Goal: Task Accomplishment & Management: Use online tool/utility

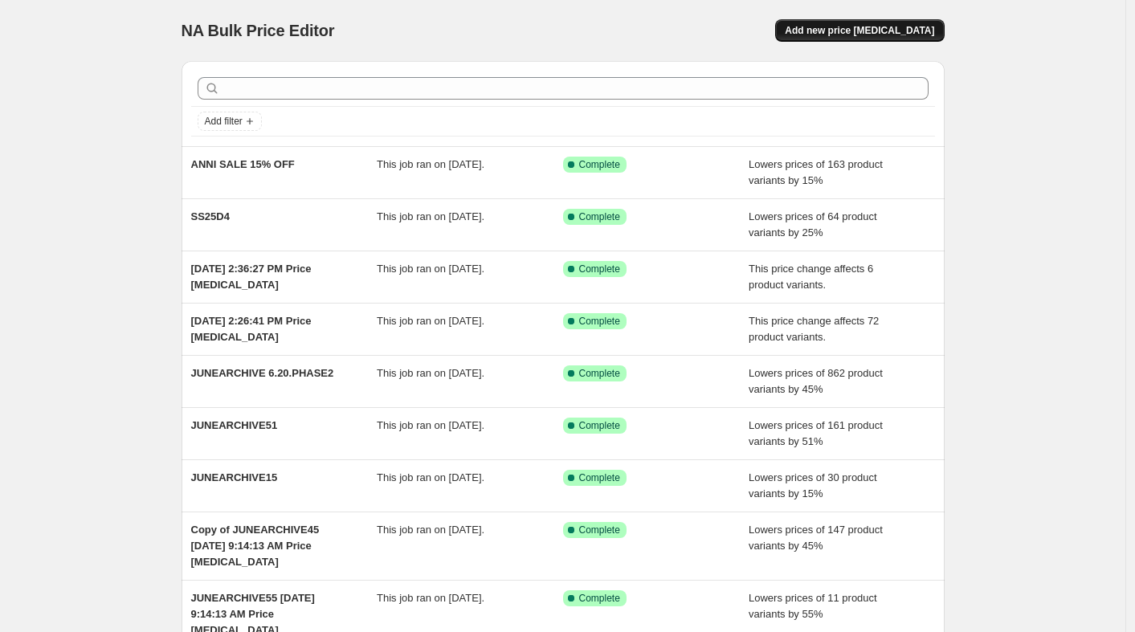
click at [916, 35] on span "Add new price change job" at bounding box center [859, 30] width 149 height 13
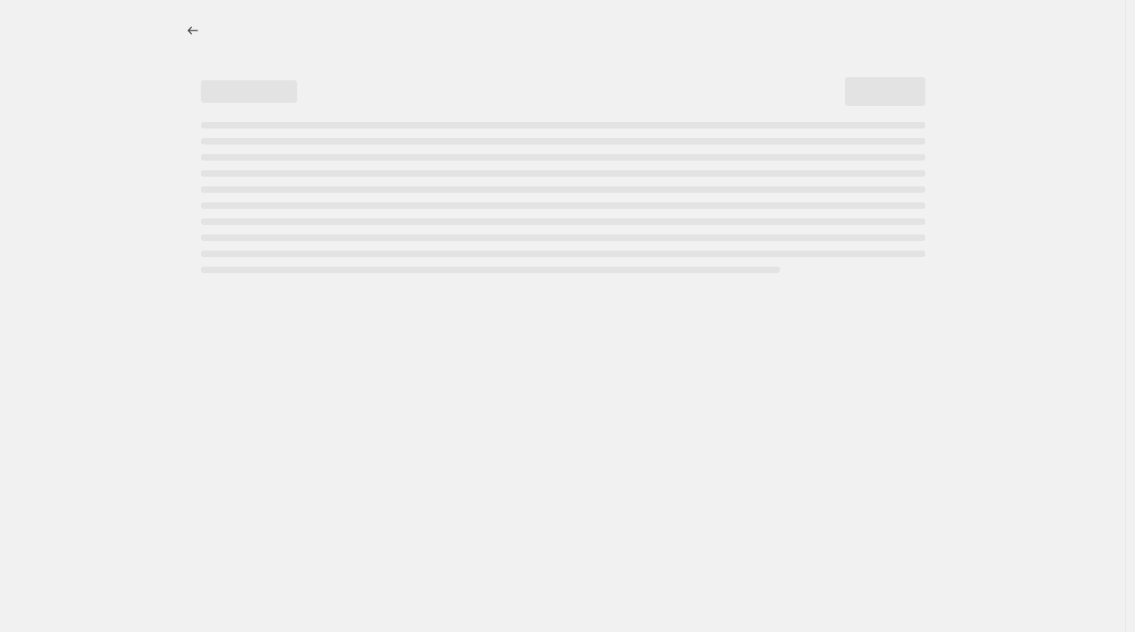
select select "percentage"
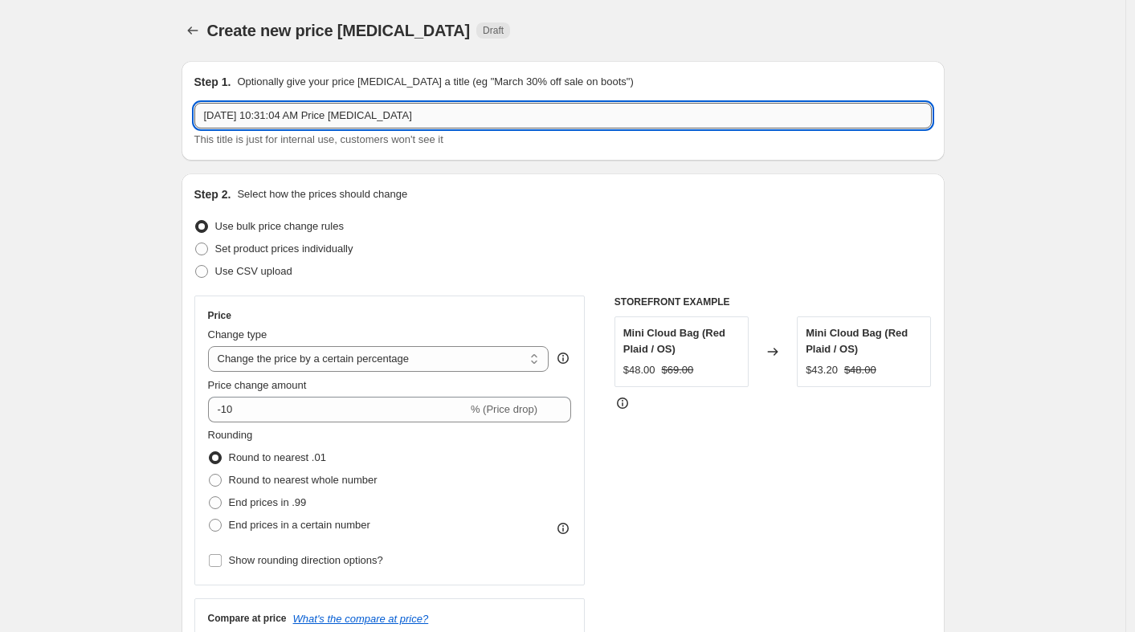
click at [734, 112] on input "Oct 1, 2025, 10:31:04 AM Price change job" at bounding box center [562, 116] width 737 height 26
paste input "PF2512"
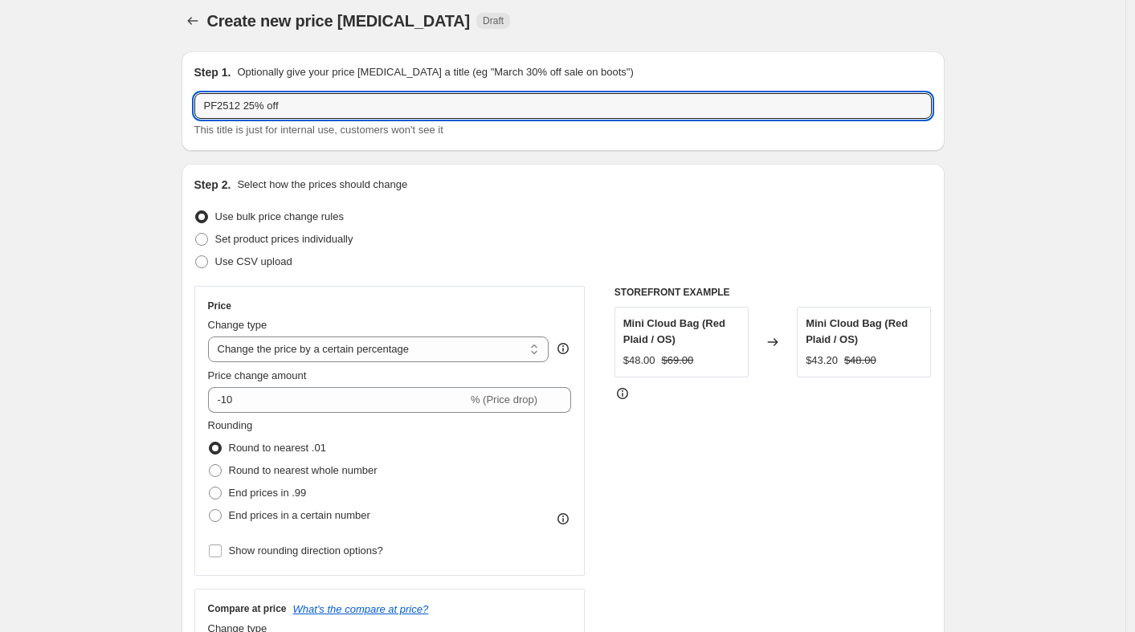
scroll to position [15, 0]
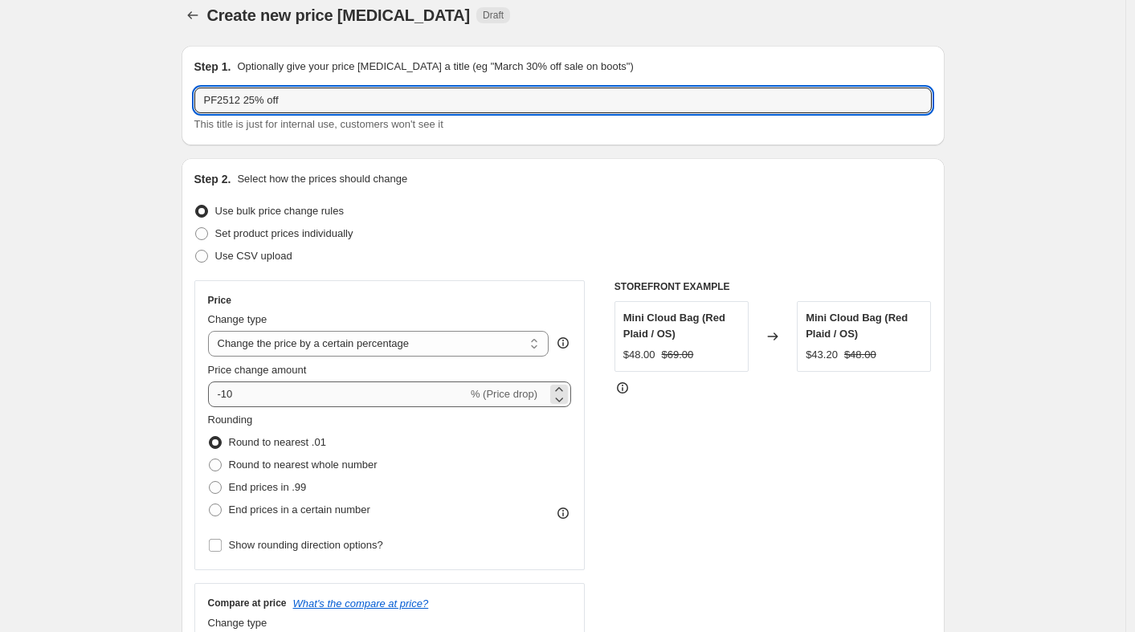
type input "PF2512 25% off"
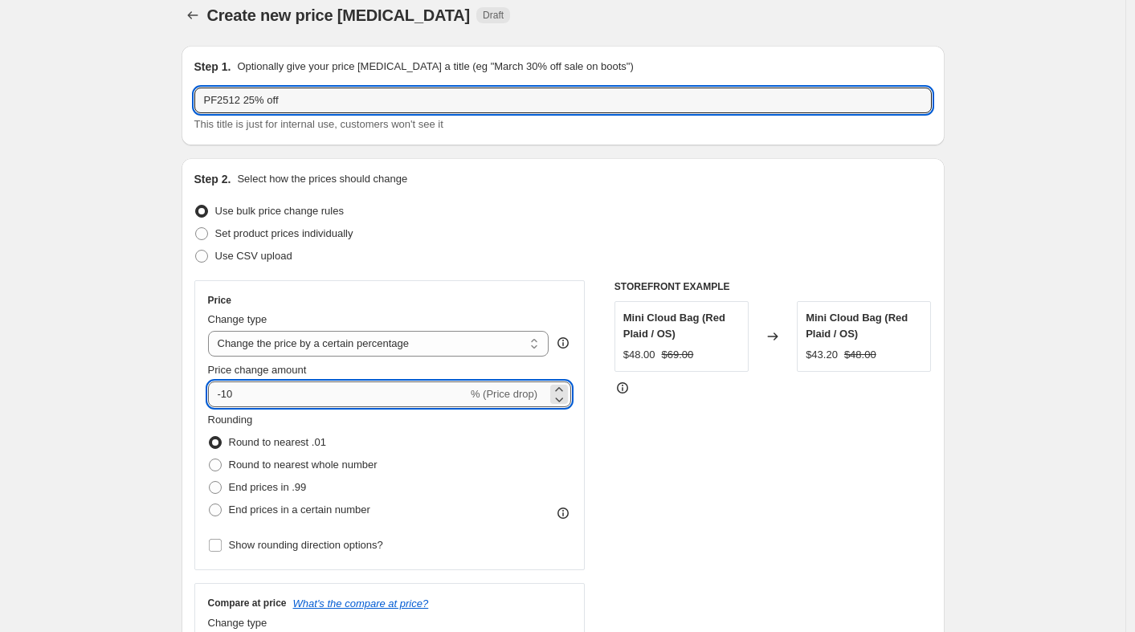
click at [340, 396] on input "-10" at bounding box center [337, 394] width 259 height 26
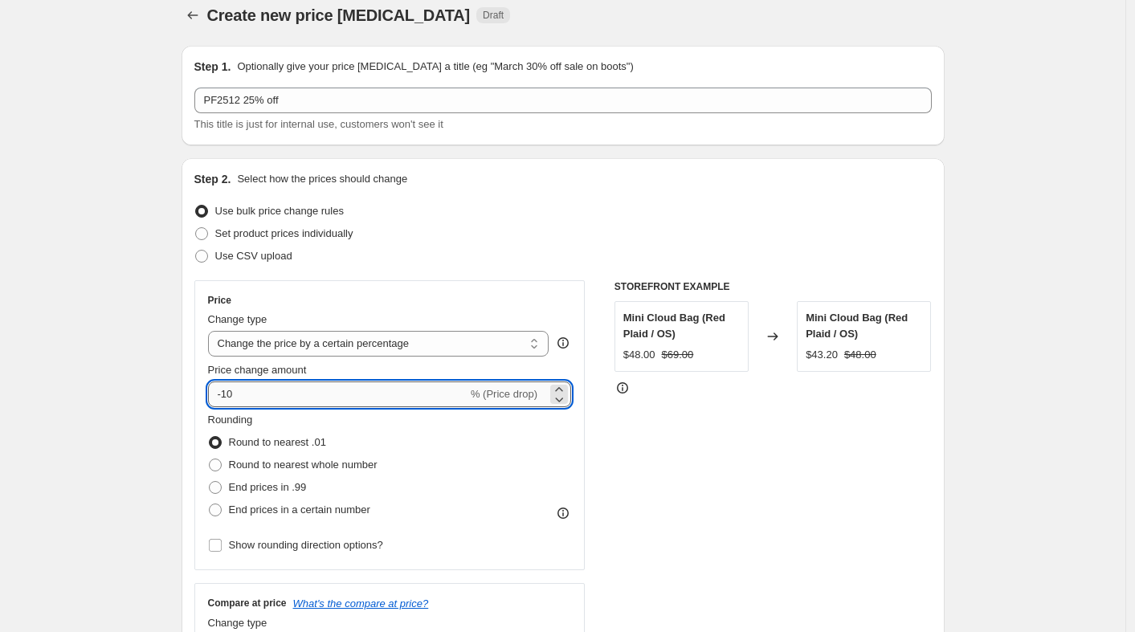
click at [340, 396] on input "-10" at bounding box center [337, 394] width 259 height 26
type input "-25"
click at [337, 458] on span "Round to nearest whole number" at bounding box center [303, 465] width 149 height 16
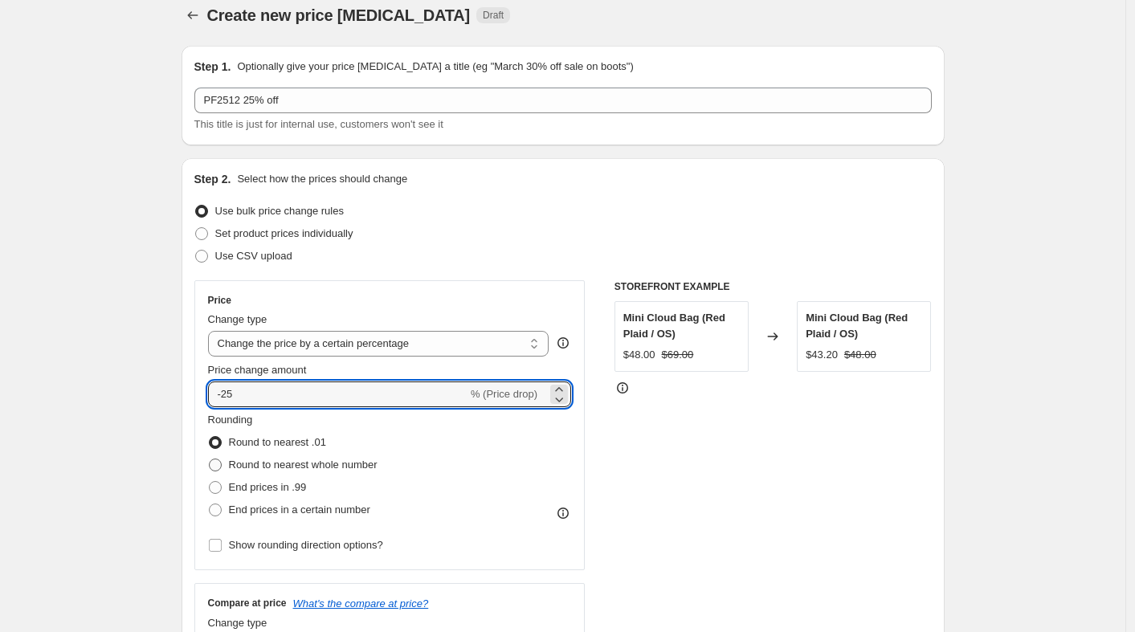
click at [210, 459] on input "Round to nearest whole number" at bounding box center [209, 459] width 1 height 1
radio input "true"
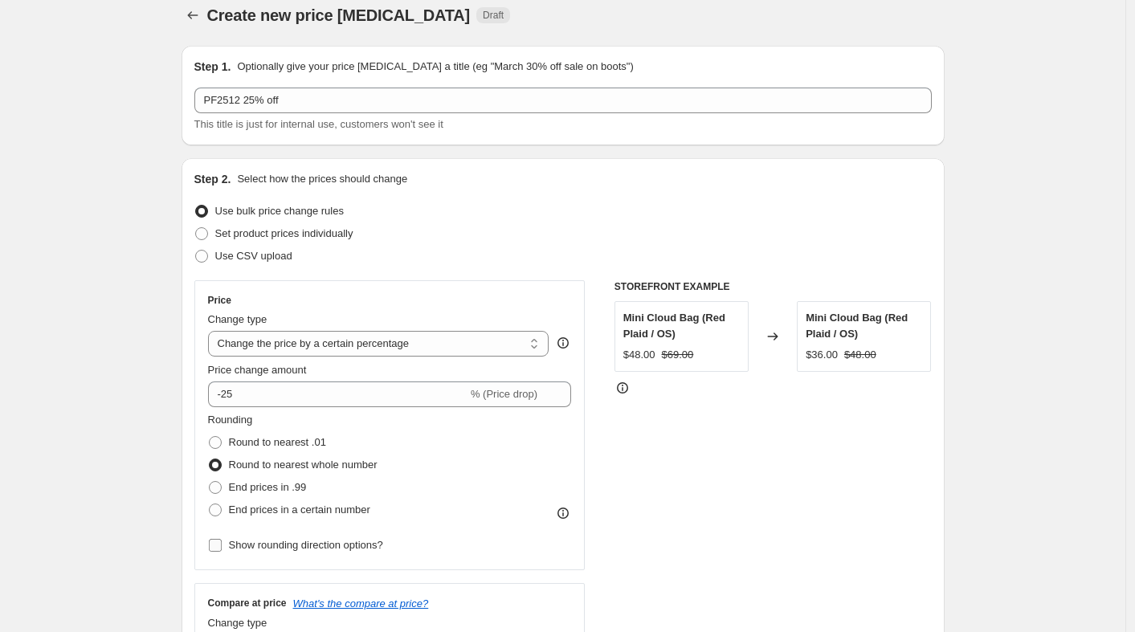
click at [323, 544] on span "Show rounding direction options?" at bounding box center [306, 545] width 154 height 12
click at [222, 544] on input "Show rounding direction options?" at bounding box center [215, 545] width 13 height 13
checkbox input "true"
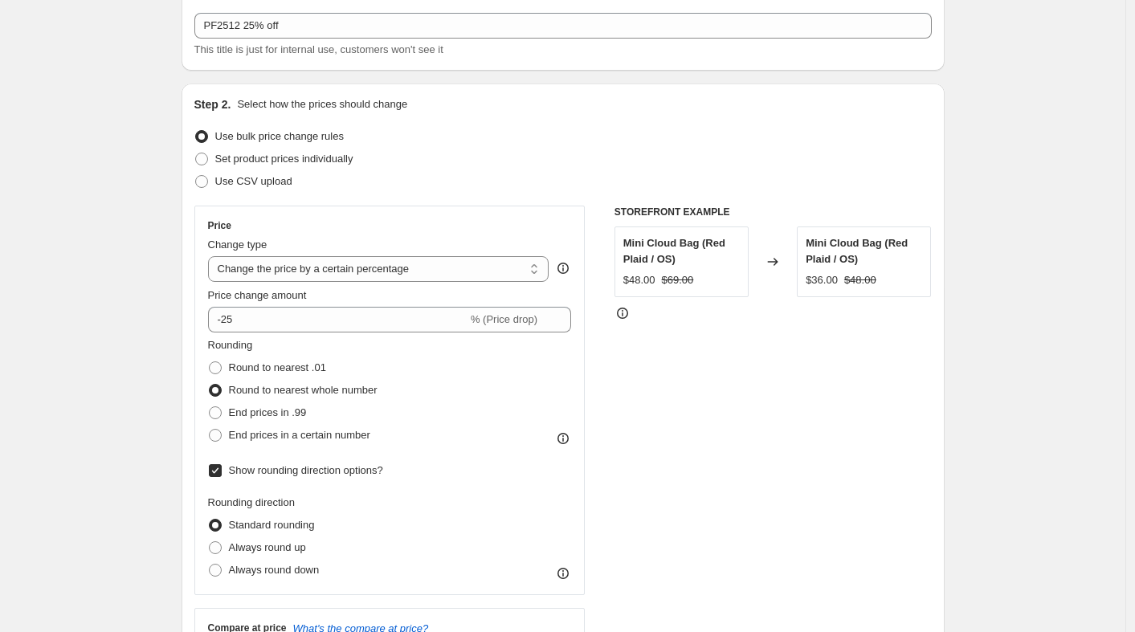
scroll to position [91, 0]
click at [290, 550] on span "Always round up" at bounding box center [267, 547] width 77 height 12
click at [210, 541] on input "Always round up" at bounding box center [209, 541] width 1 height 1
radio input "true"
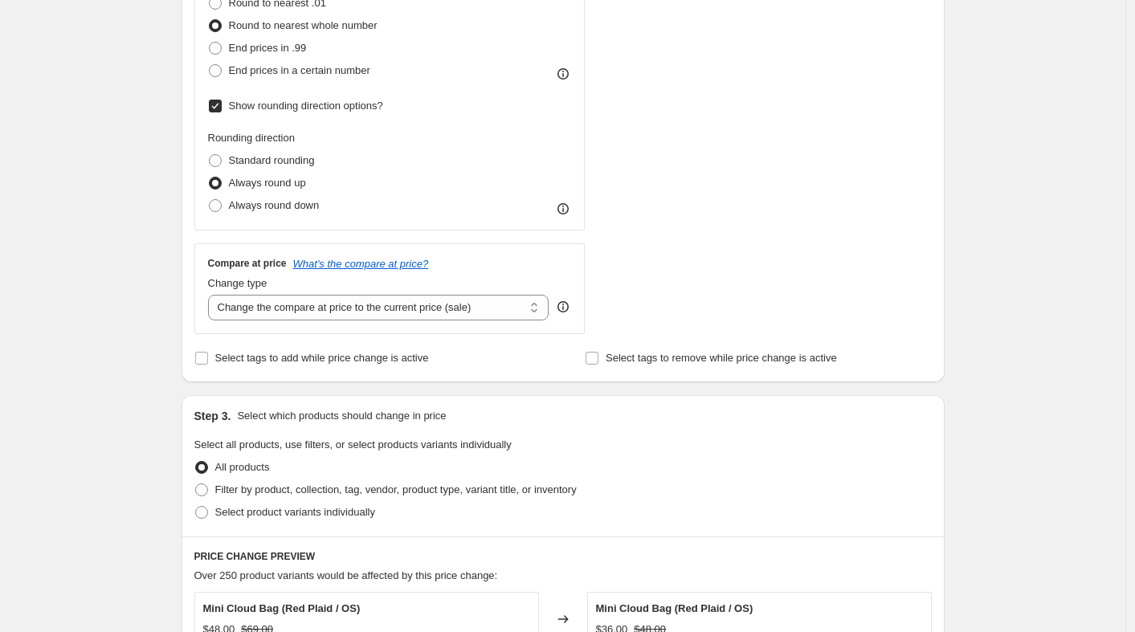
scroll to position [459, 0]
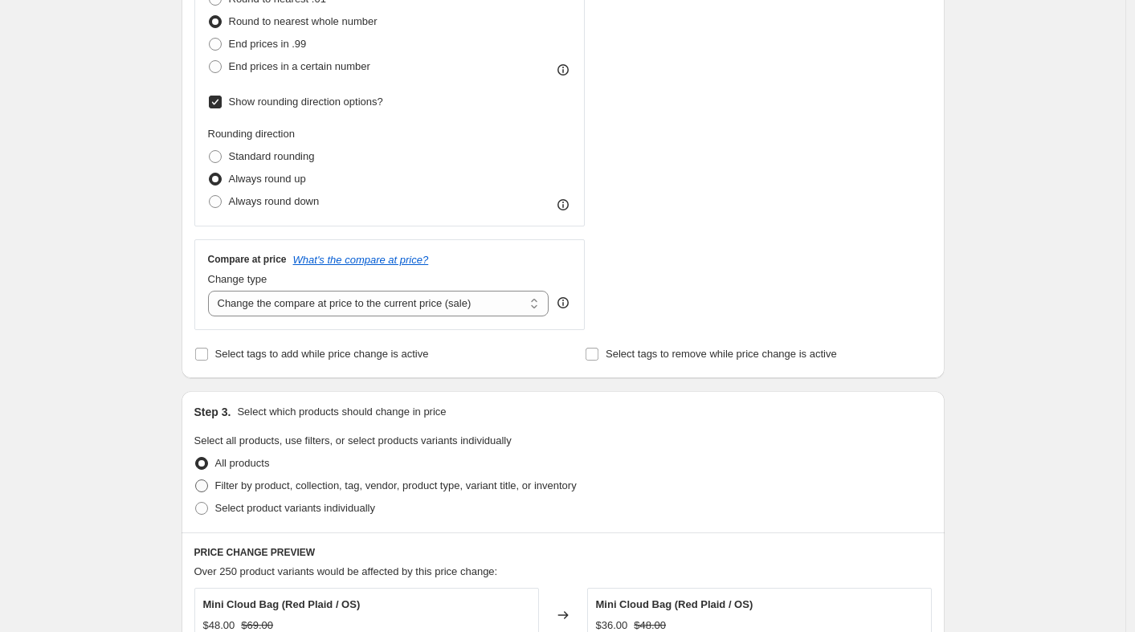
click at [330, 486] on span "Filter by product, collection, tag, vendor, product type, variant title, or inv…" at bounding box center [395, 485] width 361 height 12
click at [196, 480] on input "Filter by product, collection, tag, vendor, product type, variant title, or inv…" at bounding box center [195, 479] width 1 height 1
radio input "true"
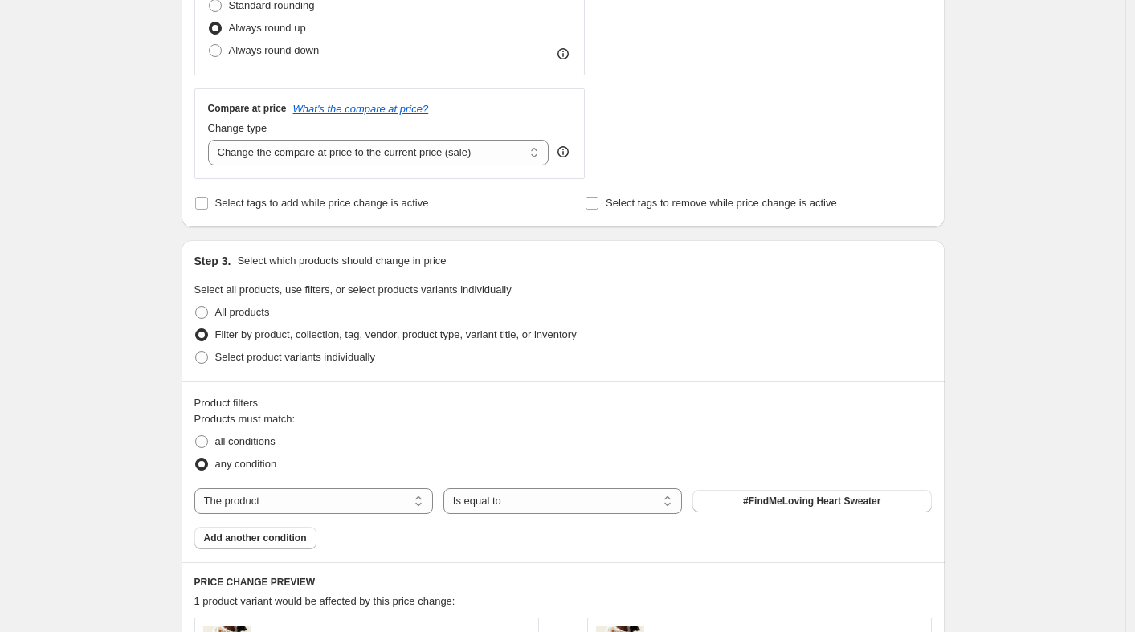
scroll to position [610, 0]
click at [350, 500] on select "The product The product's collection The product's tag The product's vendor The…" at bounding box center [313, 500] width 239 height 26
select select "tag"
click at [785, 496] on span "0124 ATS-25%" at bounding box center [811, 500] width 65 height 13
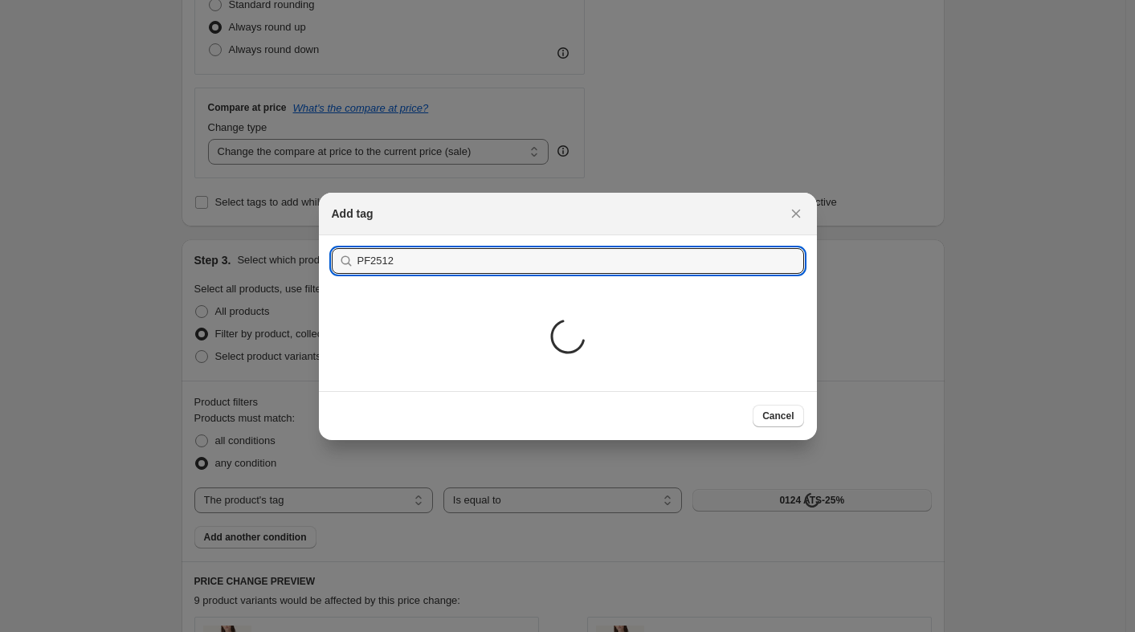
type input "PF2512"
click at [332, 235] on button "Submit" at bounding box center [355, 243] width 46 height 17
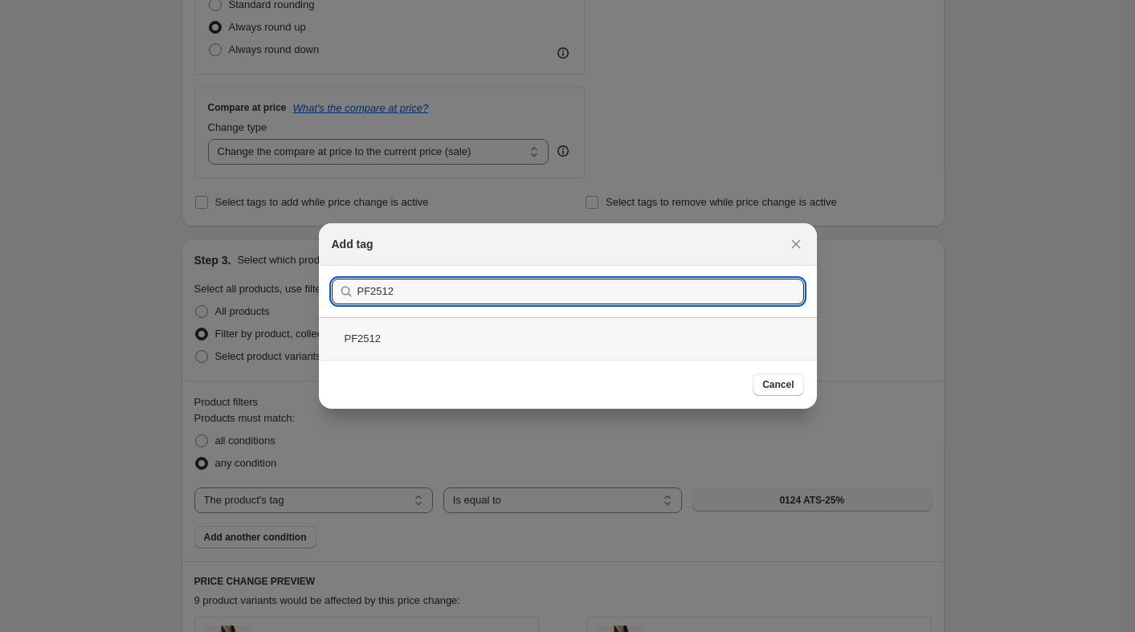
click at [530, 329] on div "PF2512" at bounding box center [568, 338] width 498 height 43
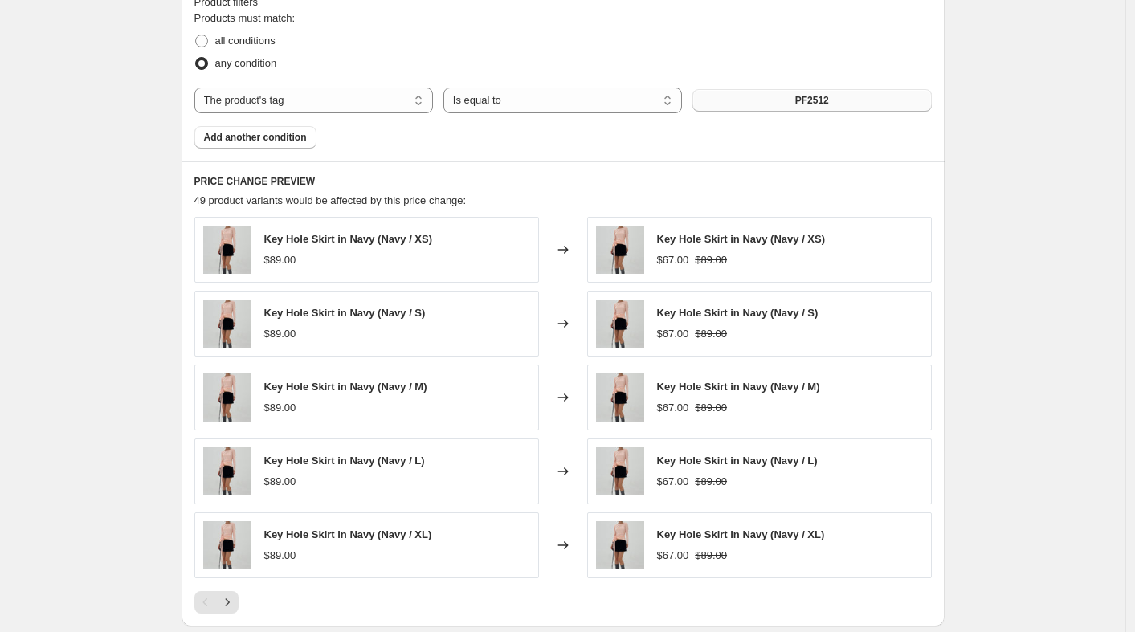
scroll to position [1254, 0]
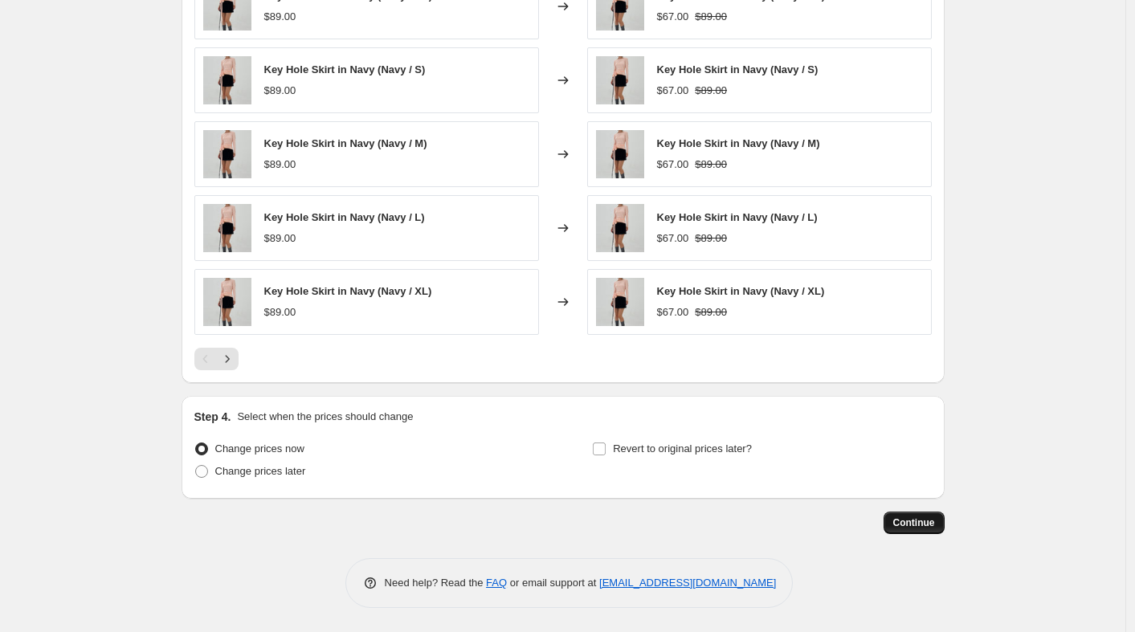
click at [922, 528] on span "Continue" at bounding box center [914, 522] width 42 height 13
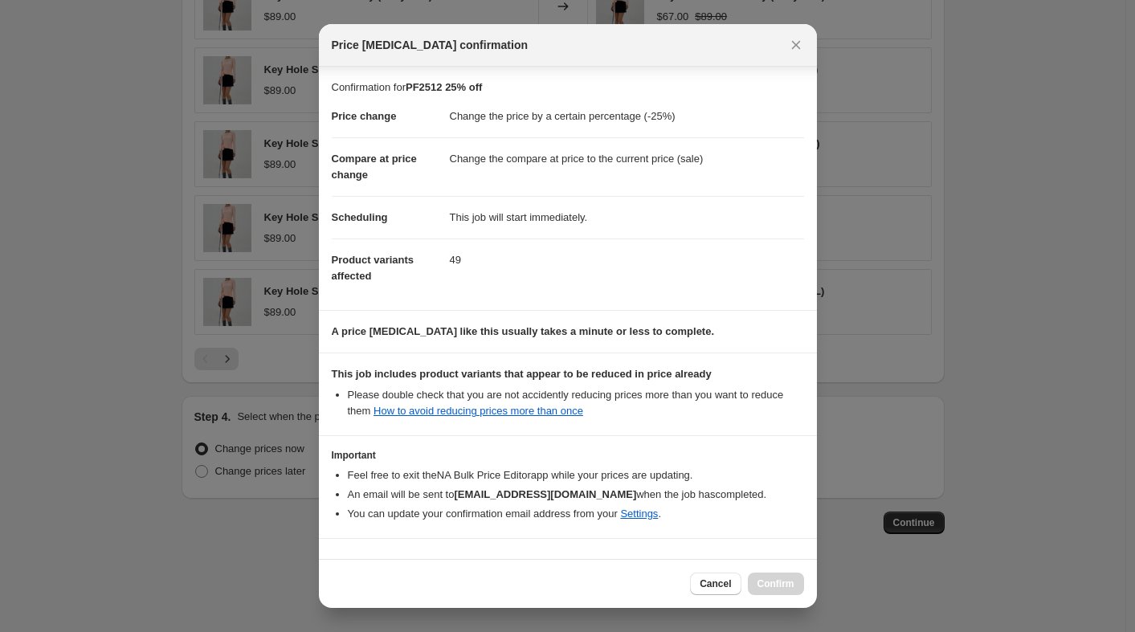
scroll to position [44, 0]
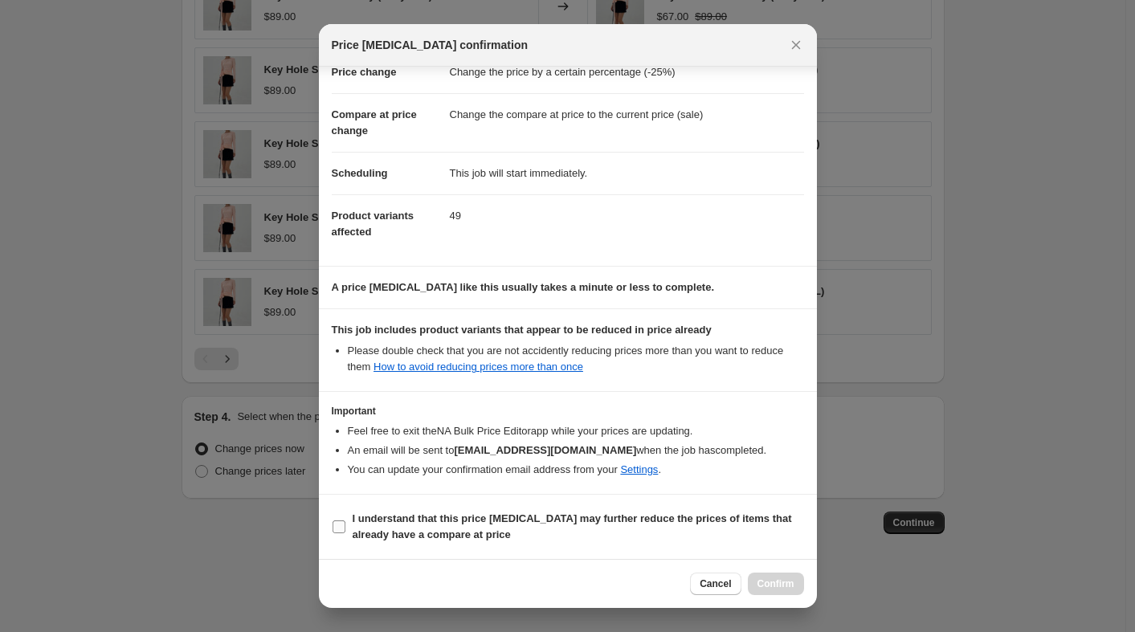
click at [339, 524] on input "I understand that this price change job may further reduce the prices of items …" at bounding box center [338, 526] width 13 height 13
checkbox input "true"
click at [786, 586] on span "Confirm" at bounding box center [775, 583] width 37 height 13
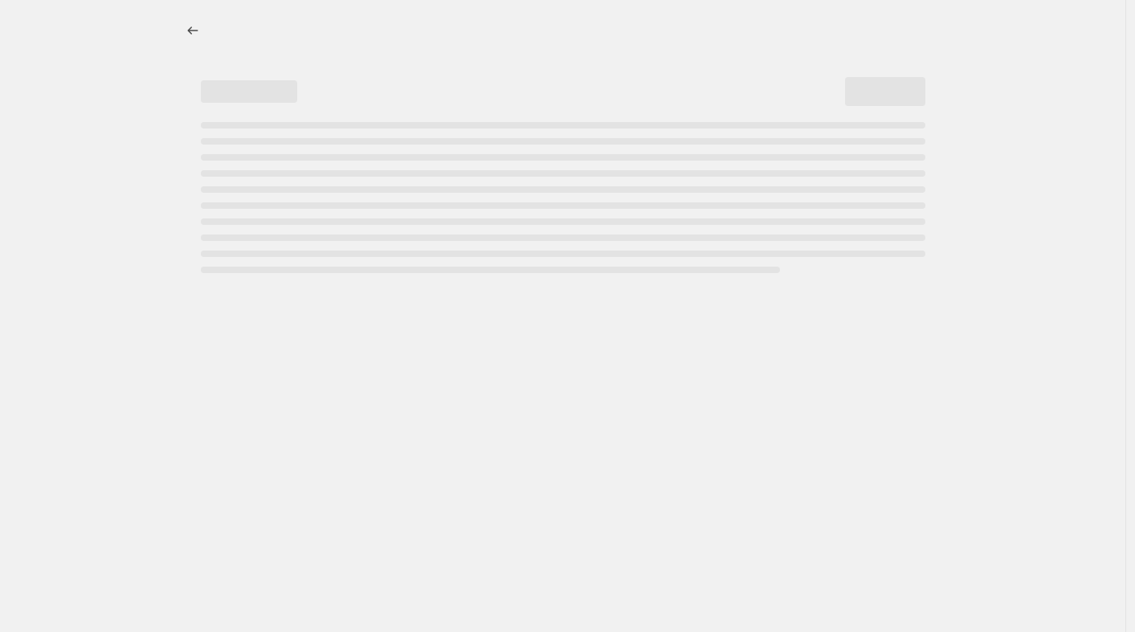
select select "percentage"
select select "tag"
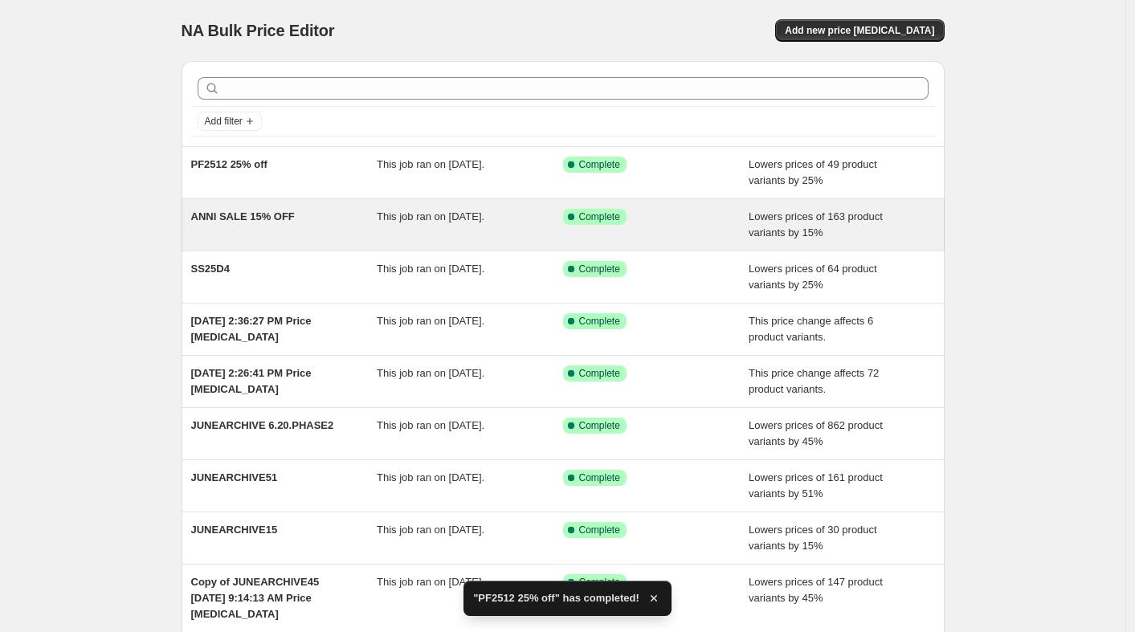
click at [285, 214] on span "ANNI SALE 15% OFF" at bounding box center [243, 216] width 104 height 12
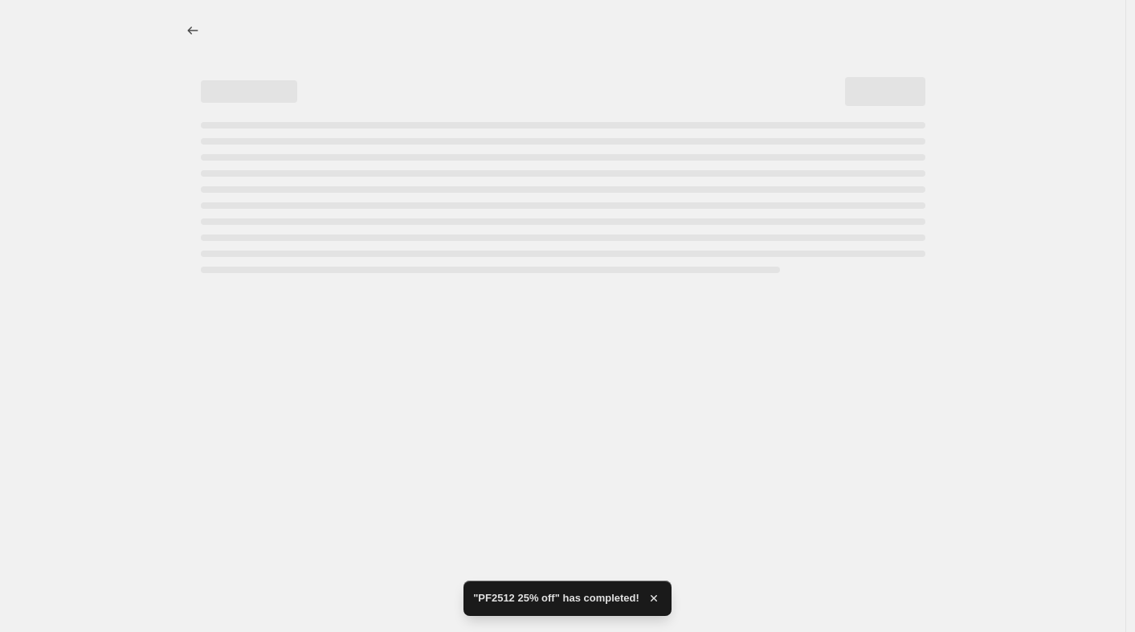
select select "percentage"
select select "tag"
